Goal: Check status: Check status

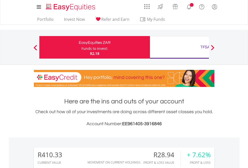
scroll to position [48, 79]
click at [82, 47] on div "Funds to invest:" at bounding box center [95, 48] width 27 height 5
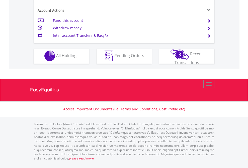
scroll to position [469, 0]
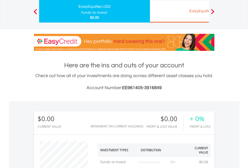
click at [179, 11] on div "EasyEquities EUR" at bounding box center [205, 11] width 105 height 7
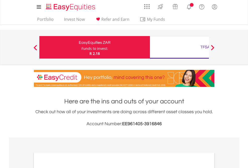
scroll to position [302, 0]
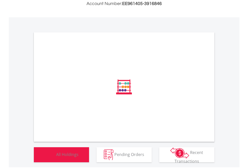
click at [56, 157] on span "All Holdings" at bounding box center [67, 155] width 22 height 6
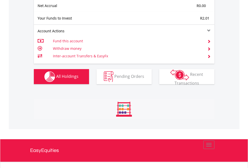
scroll to position [48, 79]
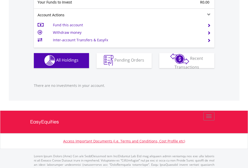
scroll to position [497, 0]
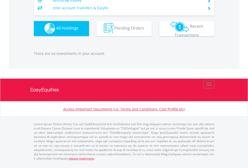
scroll to position [48, 79]
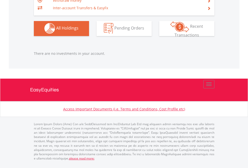
scroll to position [497, 0]
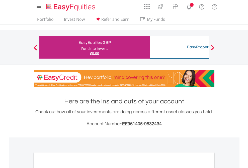
scroll to position [302, 0]
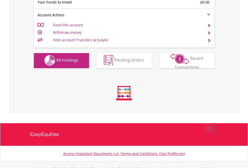
scroll to position [497, 0]
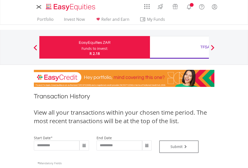
type input "**********"
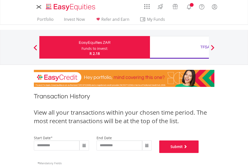
click at [199, 153] on button "Submit" at bounding box center [179, 147] width 40 height 13
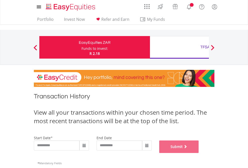
scroll to position [204, 0]
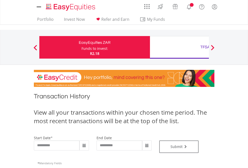
click at [179, 47] on div "TFSA" at bounding box center [205, 47] width 105 height 7
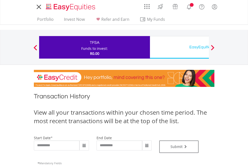
type input "**********"
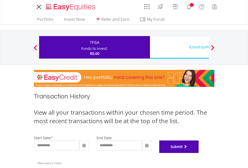
click at [199, 153] on button "Submit" at bounding box center [179, 147] width 40 height 13
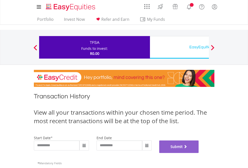
scroll to position [204, 0]
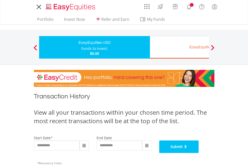
click at [199, 153] on button "Submit" at bounding box center [179, 147] width 40 height 13
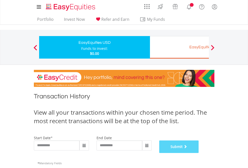
scroll to position [204, 0]
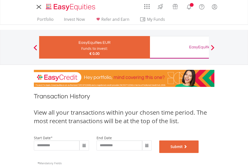
click at [199, 153] on button "Submit" at bounding box center [179, 147] width 40 height 13
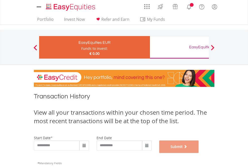
scroll to position [204, 0]
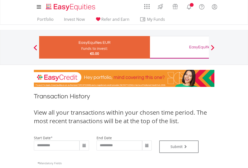
click at [179, 47] on div "EasyEquities GBP" at bounding box center [205, 47] width 105 height 7
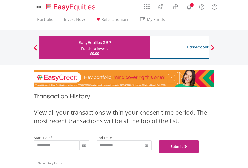
click at [199, 153] on button "Submit" at bounding box center [179, 147] width 40 height 13
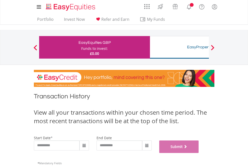
scroll to position [204, 0]
